Goal: Transaction & Acquisition: Purchase product/service

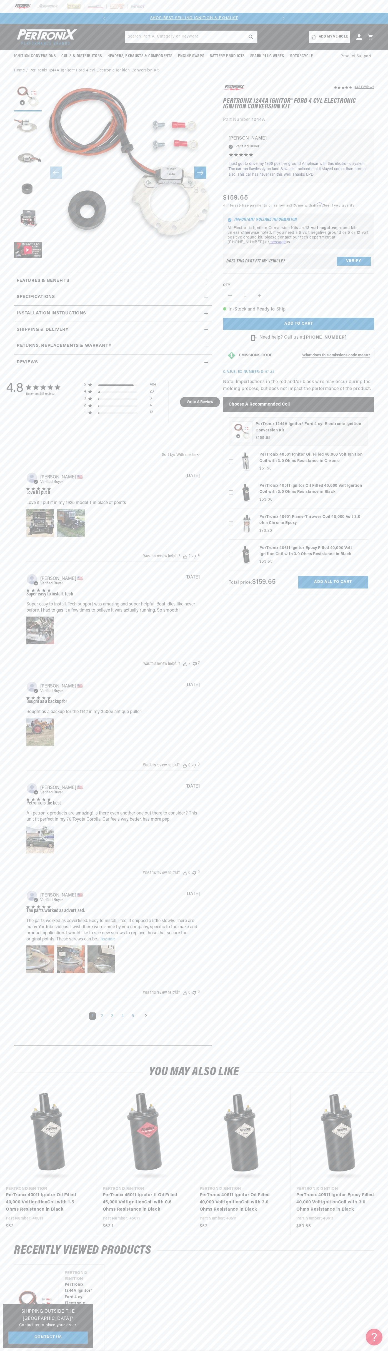
scroll to position [0, 169]
click at [193, 11] on div at bounding box center [194, 6] width 388 height 13
click at [383, 814] on section "447 Reviews" at bounding box center [194, 566] width 388 height 977
click at [307, 1351] on html "Skip to content Your cart Your cart is empty Get the right parts the first time…" at bounding box center [194, 675] width 388 height 1351
click at [9, 653] on section "447 Reviews" at bounding box center [194, 566] width 388 height 977
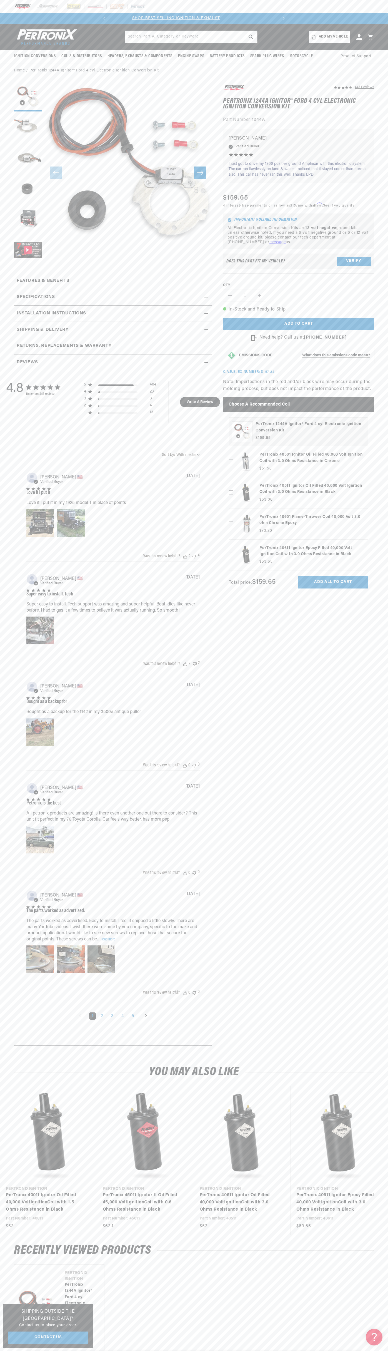
scroll to position [0, 0]
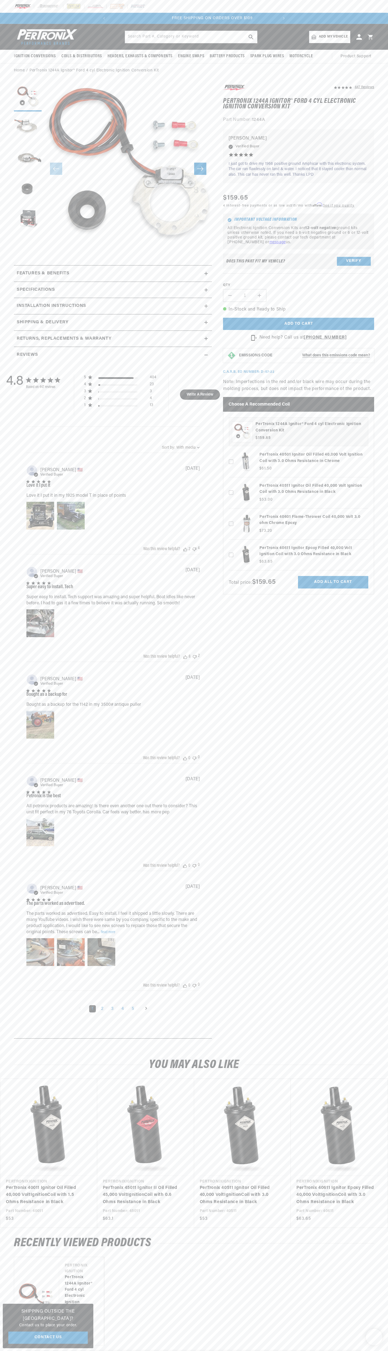
scroll to position [0, 169]
